Goal: Transaction & Acquisition: Purchase product/service

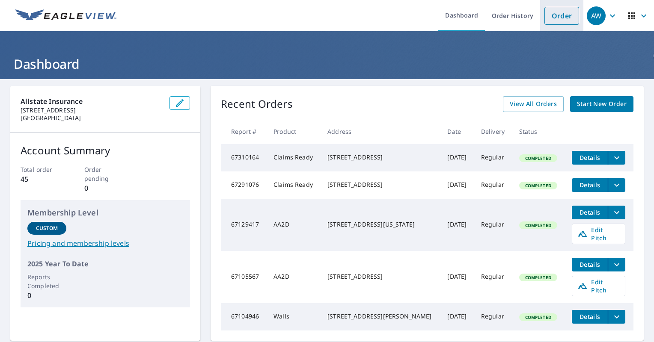
click at [556, 17] on link "Order" at bounding box center [561, 16] width 35 height 18
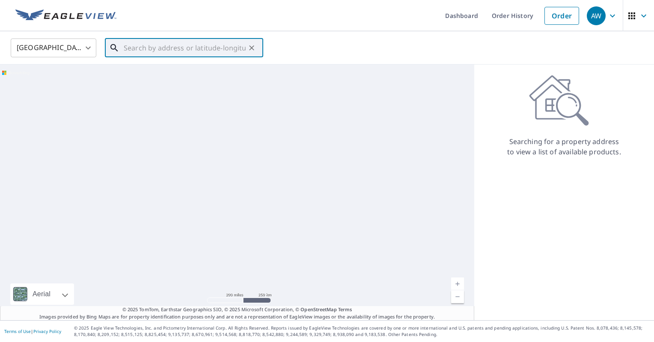
click at [208, 49] on input "text" at bounding box center [185, 48] width 122 height 24
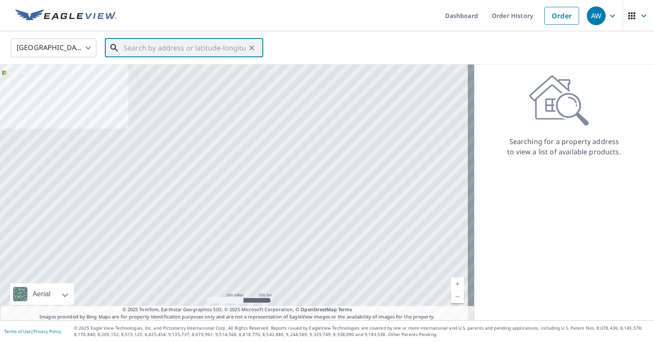
paste input "8315 TIAGA TRL"
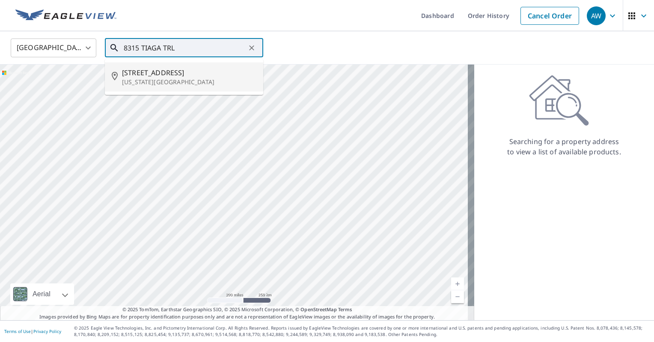
click at [195, 88] on li "[STREET_ADDRESS][US_STATE]" at bounding box center [184, 76] width 158 height 29
type input "[STREET_ADDRESS][US_STATE]"
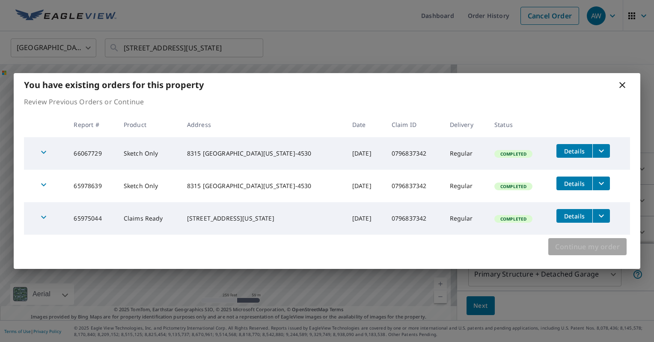
click at [599, 249] on span "Continue my order" at bounding box center [587, 247] width 65 height 12
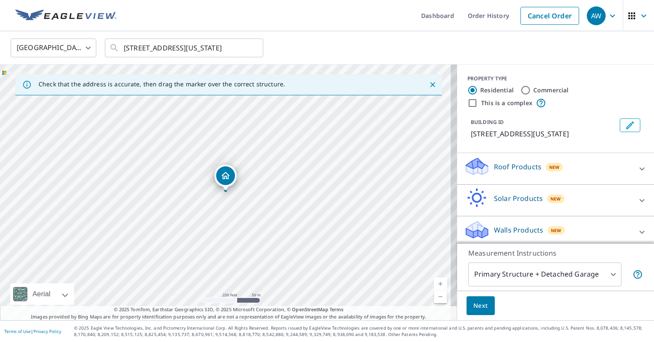
scroll to position [14, 0]
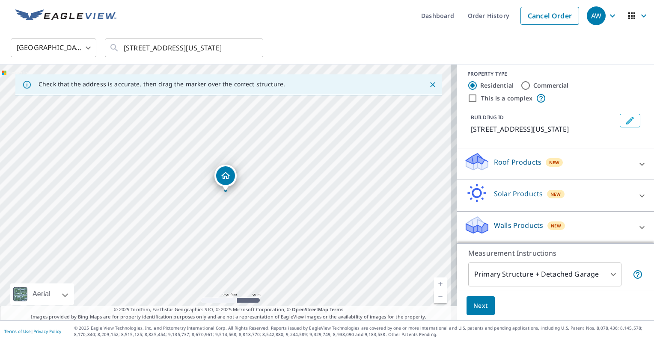
click at [637, 230] on icon at bounding box center [642, 228] width 10 height 10
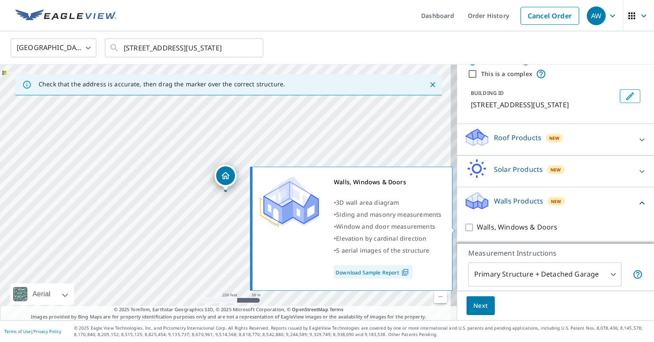
click at [629, 230] on label "Walls, Windows & Doors" at bounding box center [562, 227] width 170 height 11
click at [477, 230] on input "Walls, Windows & Doors" at bounding box center [470, 228] width 13 height 10
checkbox input "true"
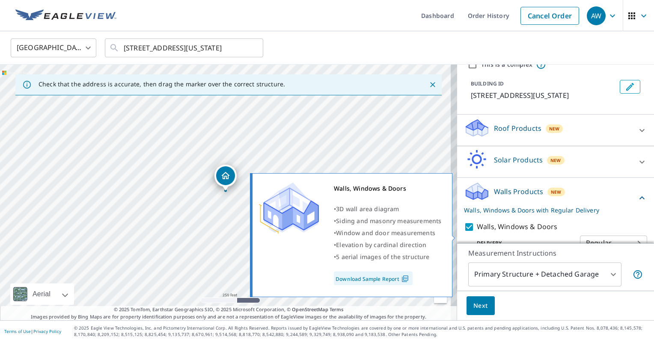
scroll to position [66, 0]
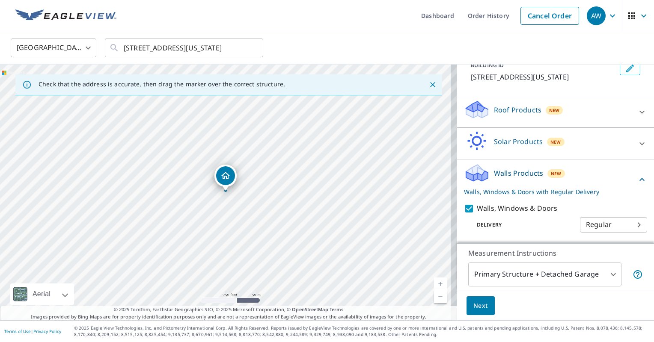
click at [523, 276] on body "AW AW Dashboard Order History Cancel Order AW [GEOGRAPHIC_DATA] [GEOGRAPHIC_DAT…" at bounding box center [327, 171] width 654 height 342
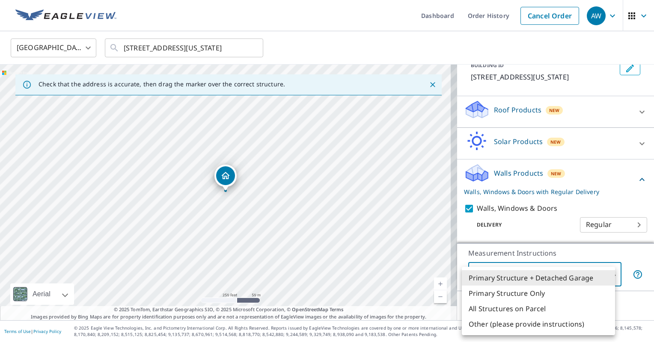
click at [527, 312] on li "All Structures on Parcel" at bounding box center [538, 308] width 153 height 15
type input "3"
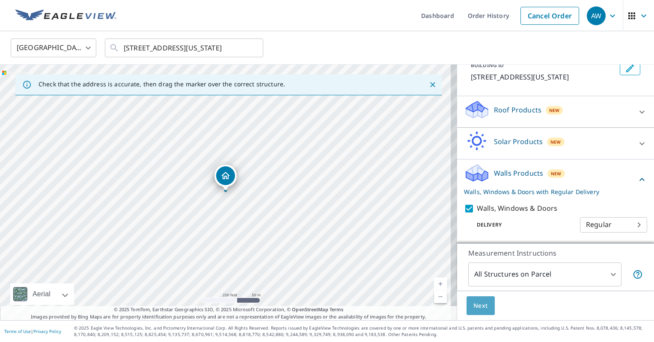
click at [480, 312] on button "Next" at bounding box center [480, 306] width 28 height 19
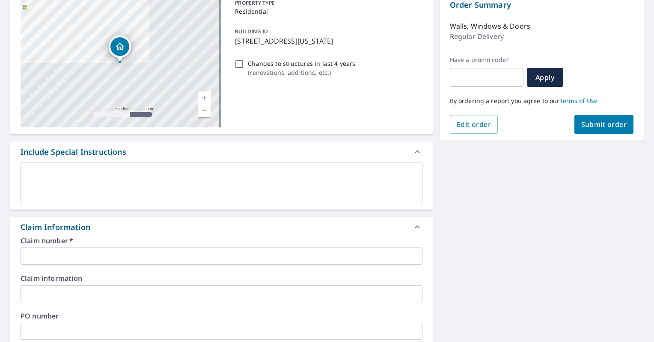
scroll to position [94, 0]
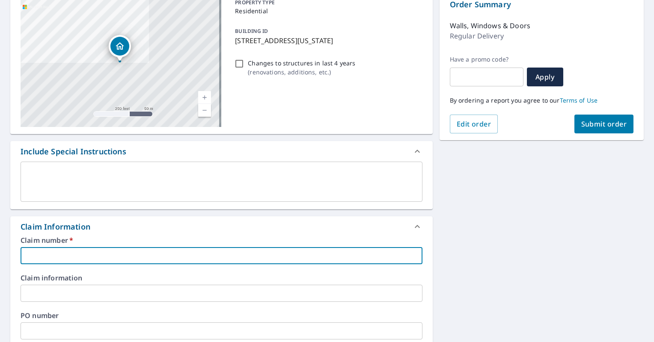
click at [269, 258] on input "text" at bounding box center [222, 255] width 402 height 17
click at [143, 252] on input "text" at bounding box center [222, 255] width 402 height 17
paste input "0796837342"
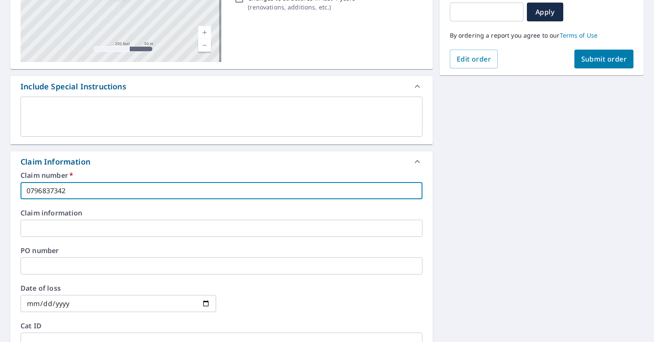
scroll to position [0, 0]
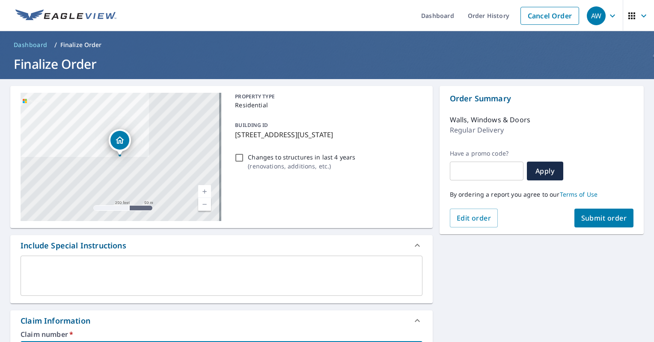
type input "0796837342"
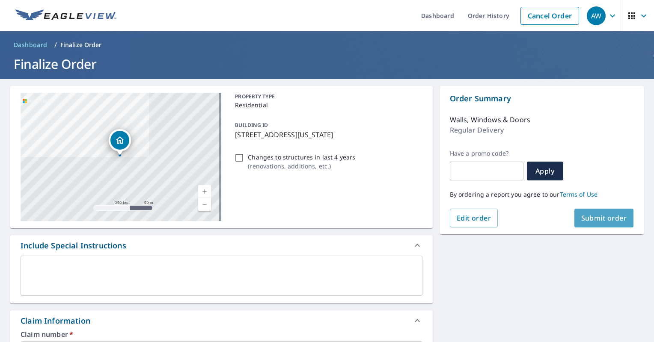
click at [608, 214] on span "Submit order" at bounding box center [604, 218] width 46 height 9
